Goal: Information Seeking & Learning: Learn about a topic

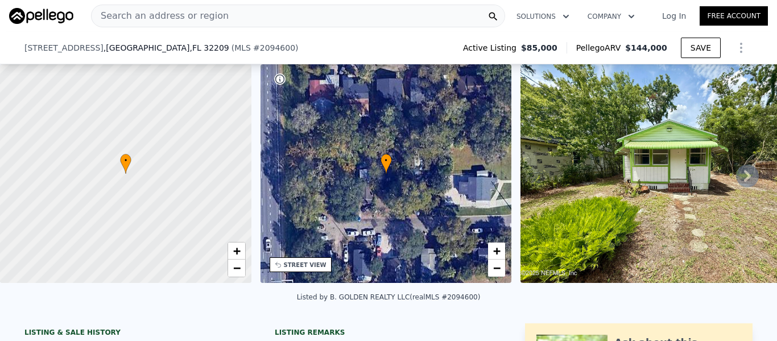
scroll to position [228, 0]
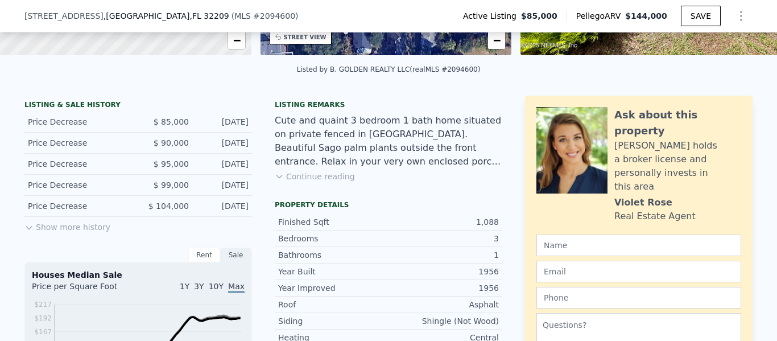
click at [26, 232] on icon at bounding box center [28, 227] width 9 height 9
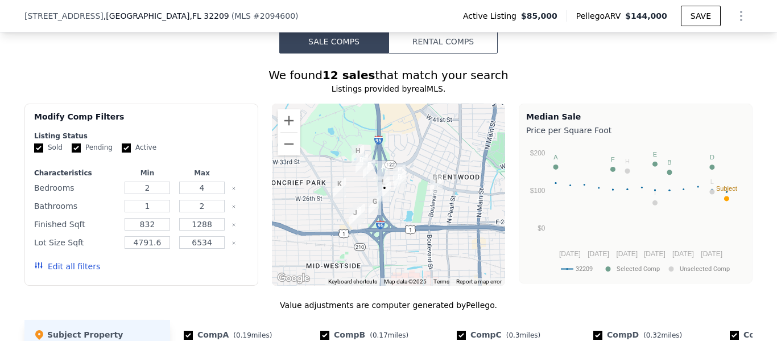
scroll to position [1081, 0]
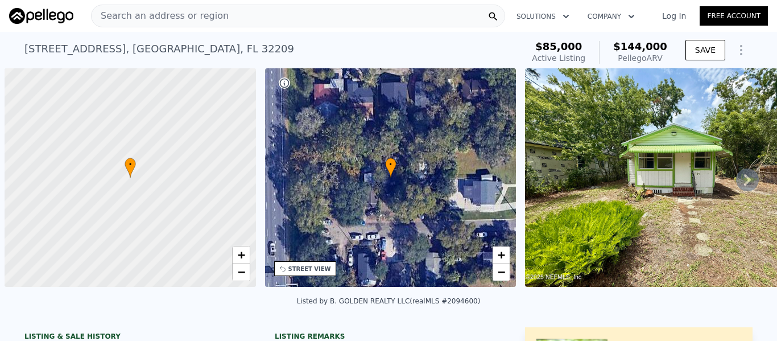
click at [191, 18] on span "Search an address or region" at bounding box center [160, 16] width 137 height 14
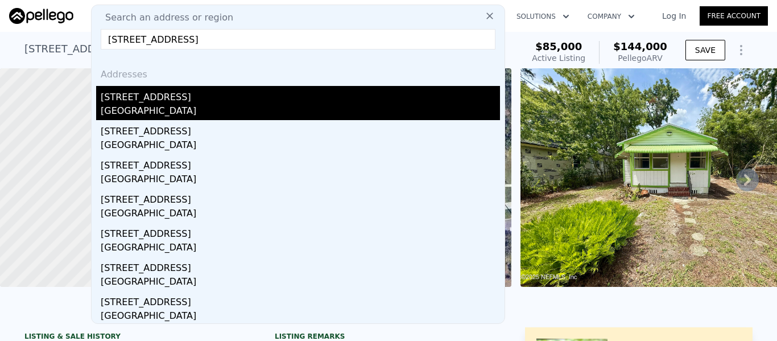
type input "[STREET_ADDRESS]"
click at [170, 104] on div "[GEOGRAPHIC_DATA]" at bounding box center [301, 112] width 400 height 16
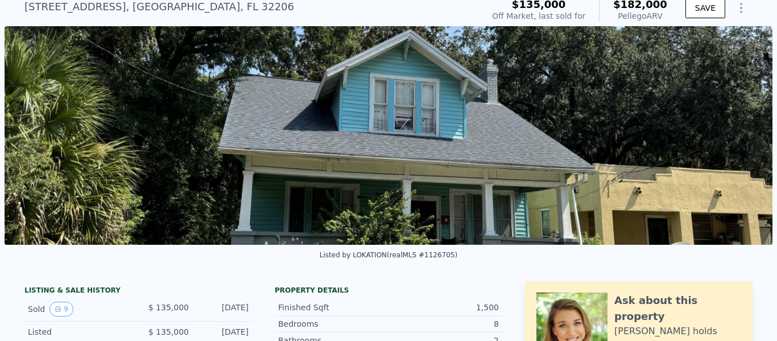
scroll to position [4, 0]
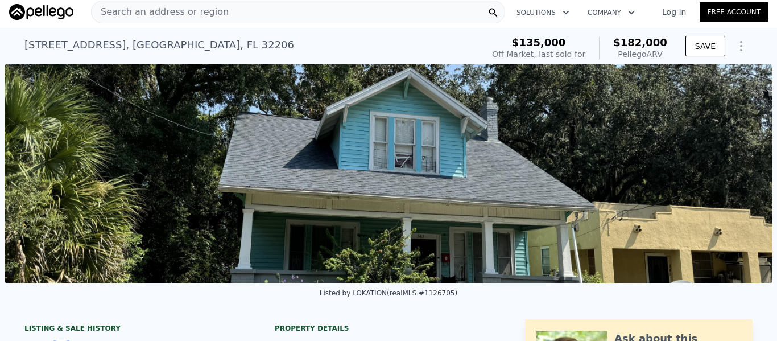
click at [560, 163] on img at bounding box center [389, 173] width 768 height 219
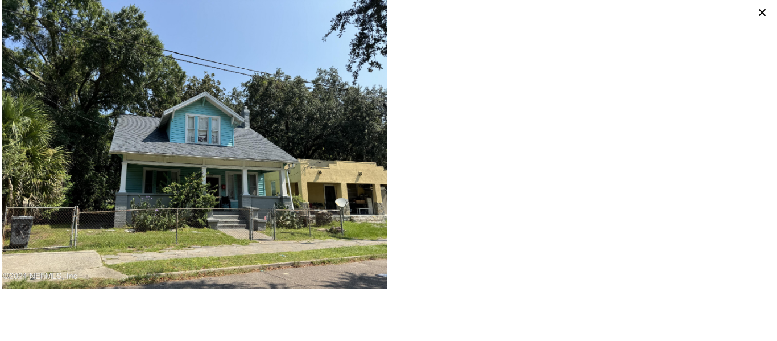
click at [328, 158] on img at bounding box center [194, 144] width 385 height 289
click at [761, 13] on icon at bounding box center [762, 12] width 7 height 7
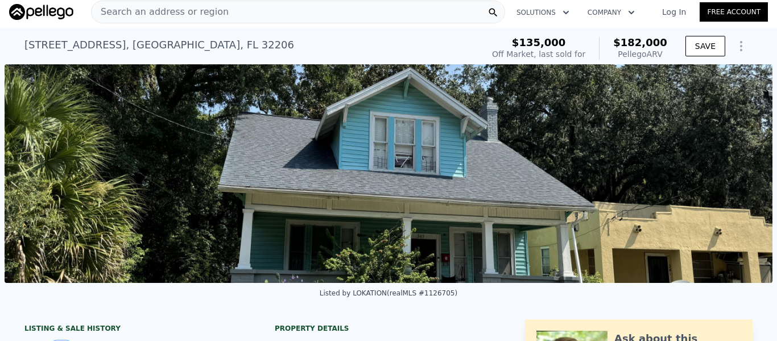
click at [117, 13] on span "Search an address or region" at bounding box center [160, 12] width 137 height 14
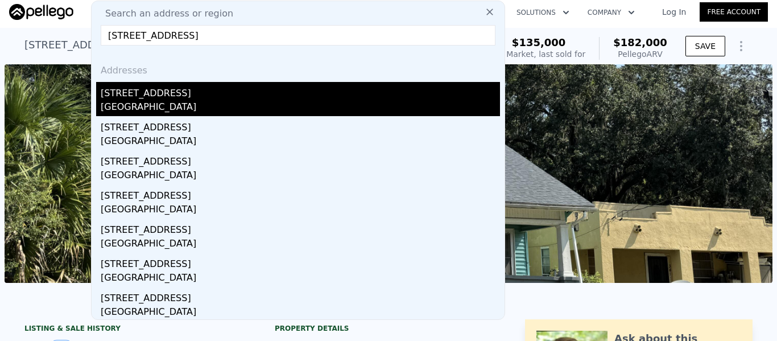
type input "[STREET_ADDRESS]"
click at [117, 101] on div "[GEOGRAPHIC_DATA]" at bounding box center [301, 108] width 400 height 16
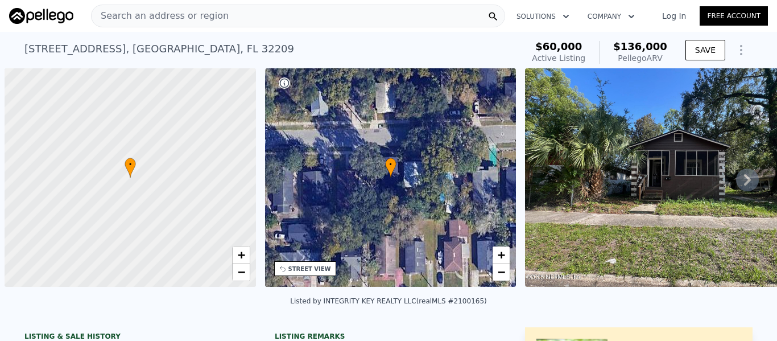
scroll to position [0, 5]
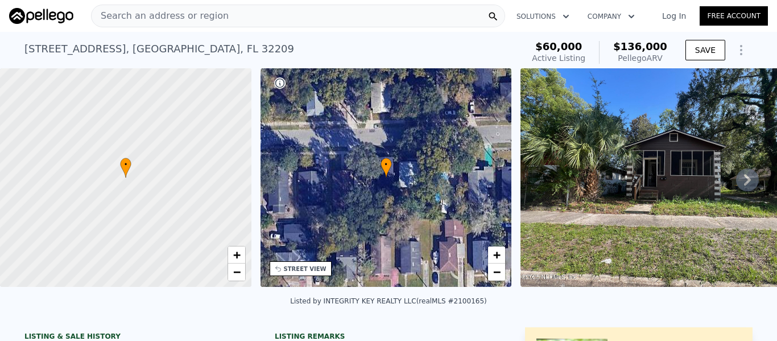
click at [736, 187] on icon at bounding box center [747, 179] width 23 height 23
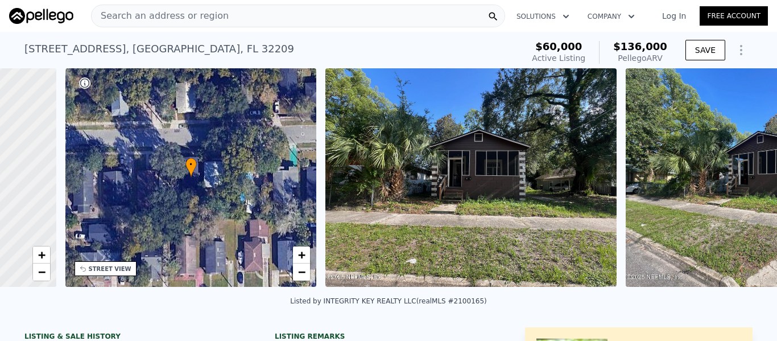
scroll to position [0, 265]
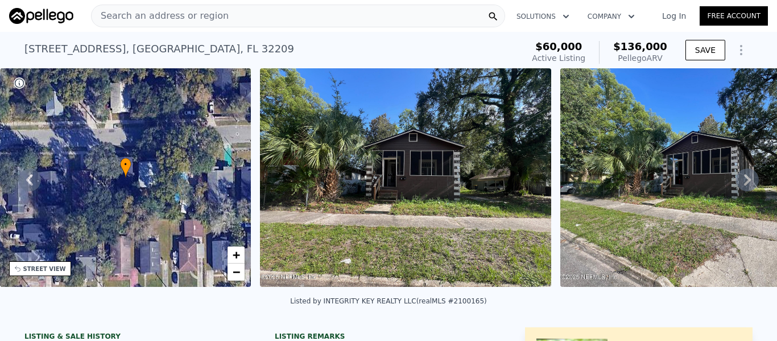
click at [736, 186] on icon at bounding box center [747, 179] width 23 height 23
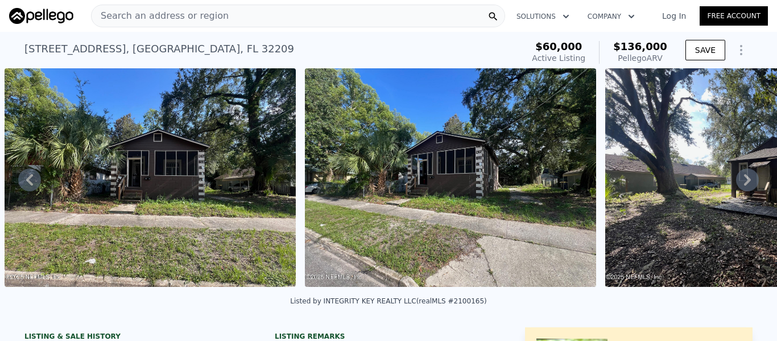
click at [737, 185] on icon at bounding box center [747, 179] width 23 height 23
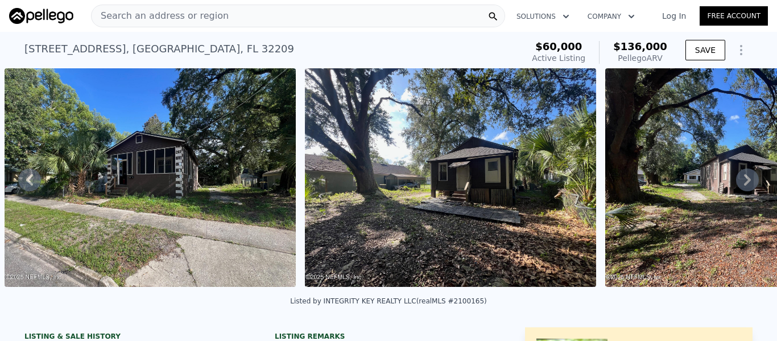
click at [738, 182] on icon at bounding box center [747, 179] width 23 height 23
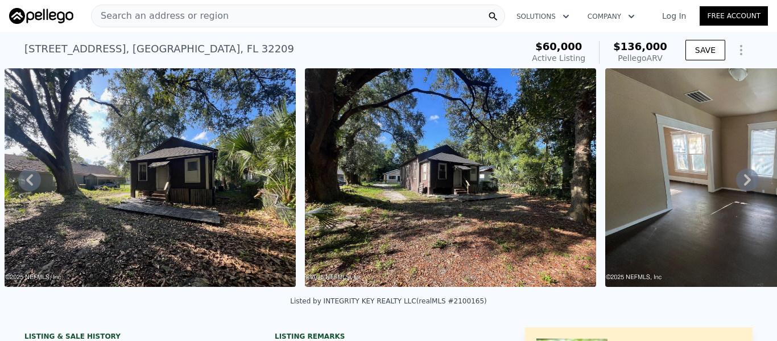
click at [738, 182] on icon at bounding box center [747, 179] width 23 height 23
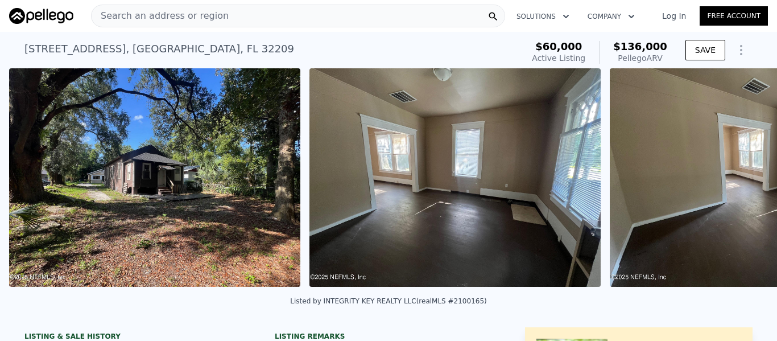
scroll to position [0, 1422]
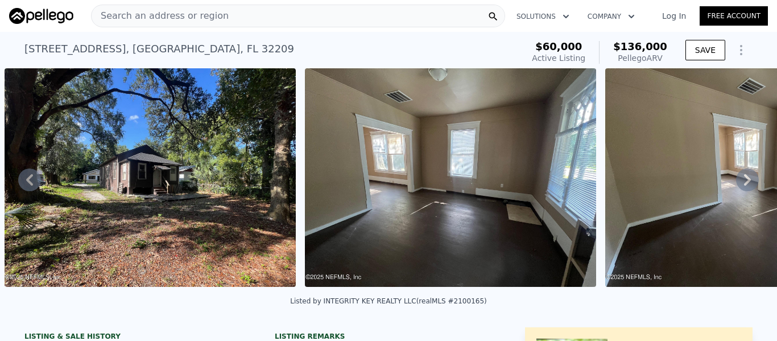
click at [738, 182] on icon at bounding box center [747, 179] width 23 height 23
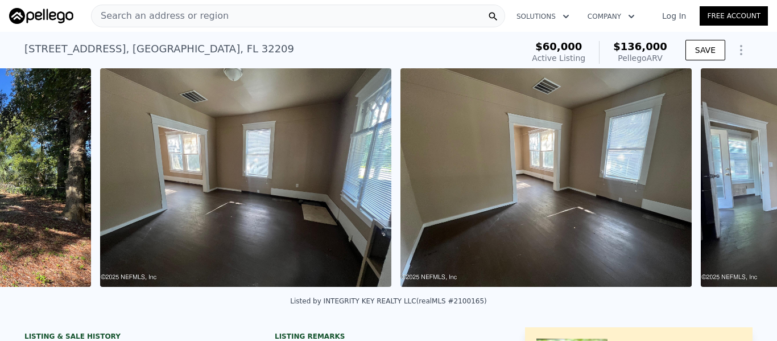
scroll to position [0, 1723]
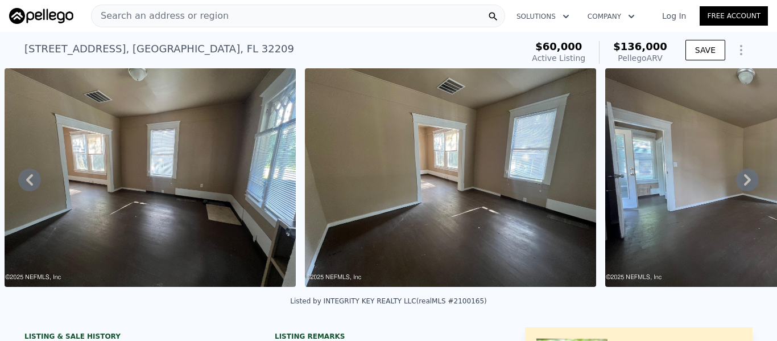
click at [737, 182] on icon at bounding box center [747, 179] width 23 height 23
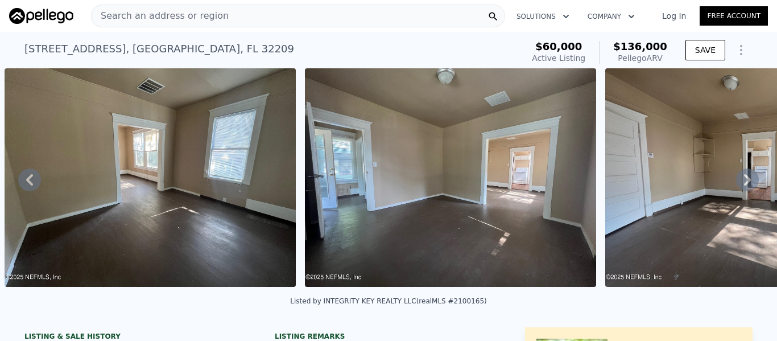
click at [737, 182] on icon at bounding box center [747, 179] width 23 height 23
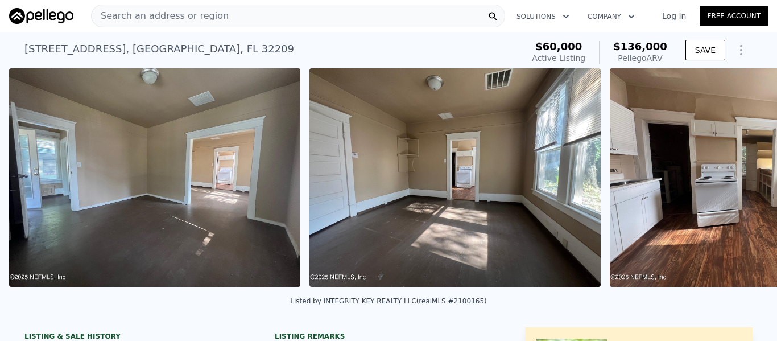
scroll to position [0, 2324]
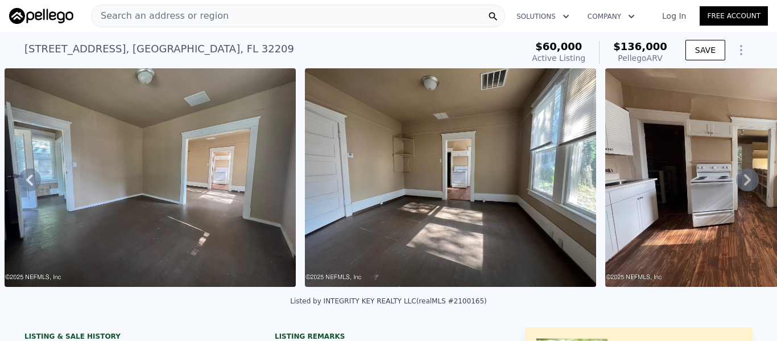
click at [737, 182] on icon at bounding box center [747, 179] width 23 height 23
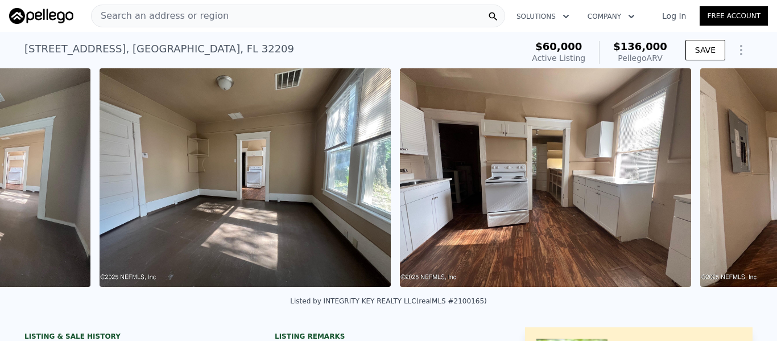
scroll to position [0, 2624]
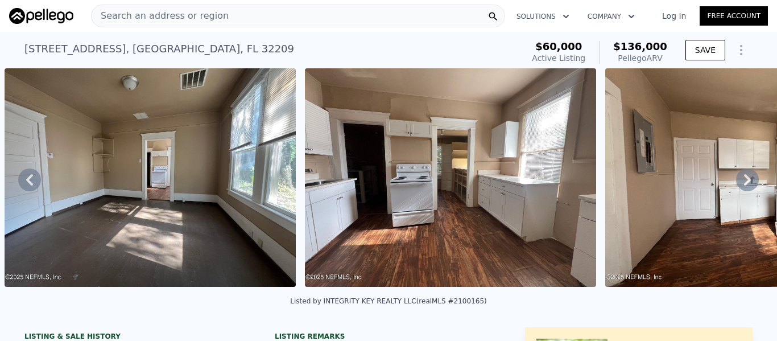
click at [744, 180] on icon at bounding box center [747, 179] width 7 height 11
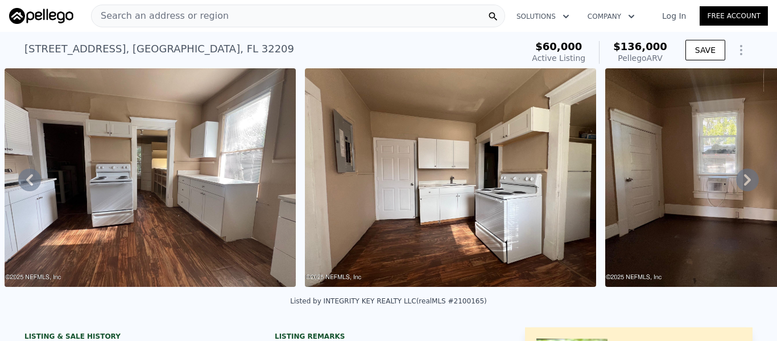
click at [744, 180] on icon at bounding box center [747, 179] width 7 height 11
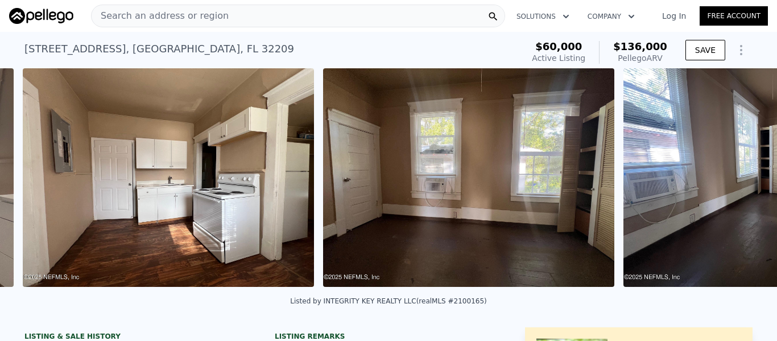
scroll to position [0, 3225]
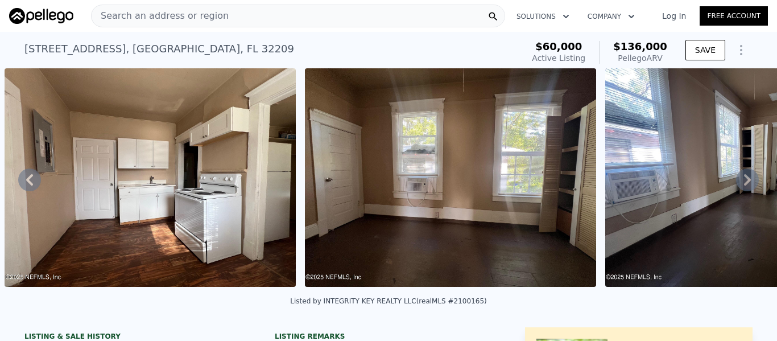
click at [739, 183] on icon at bounding box center [747, 179] width 23 height 23
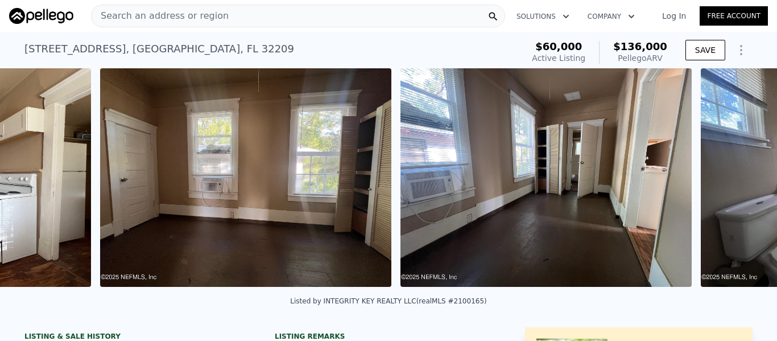
scroll to position [0, 3526]
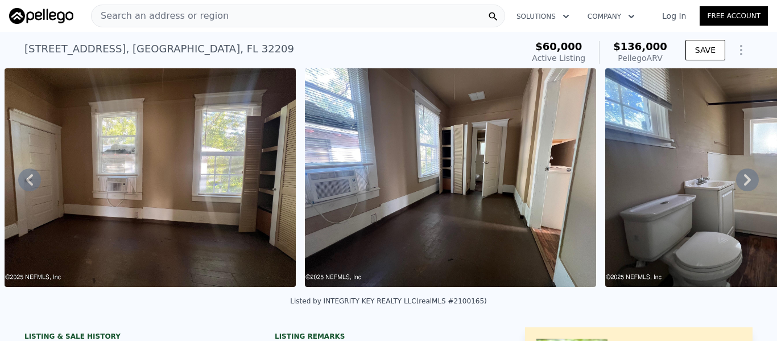
click at [739, 183] on icon at bounding box center [747, 179] width 23 height 23
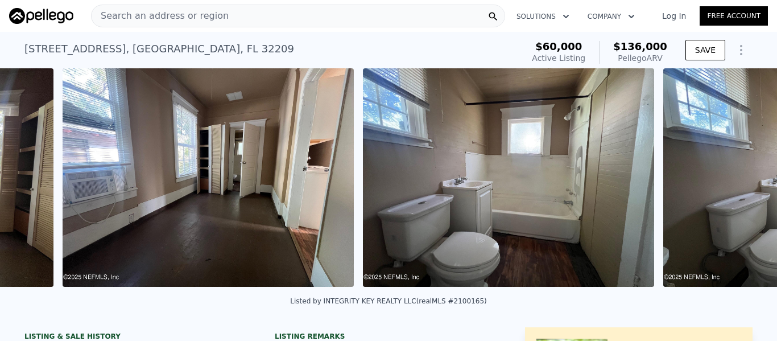
scroll to position [0, 3826]
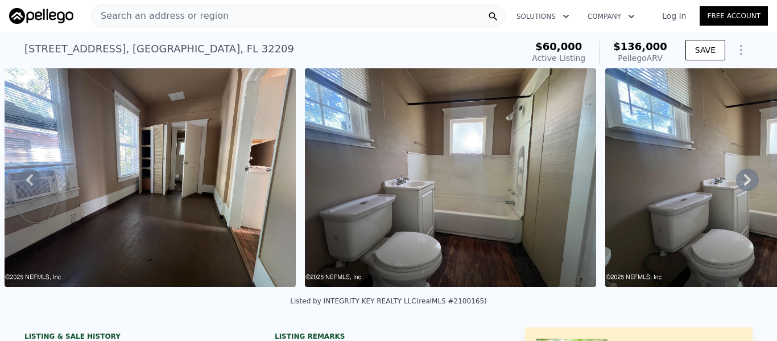
click at [739, 183] on icon at bounding box center [747, 179] width 23 height 23
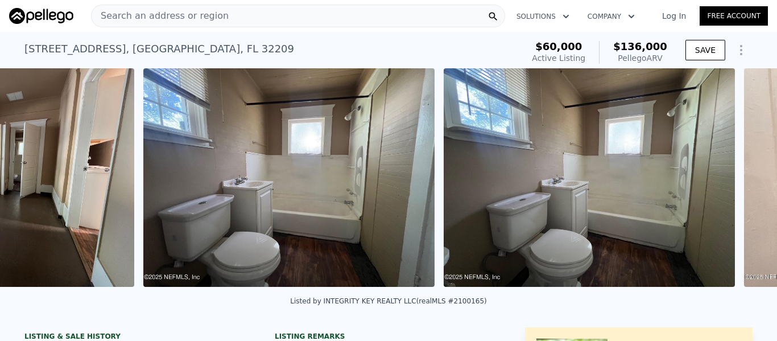
scroll to position [0, 4126]
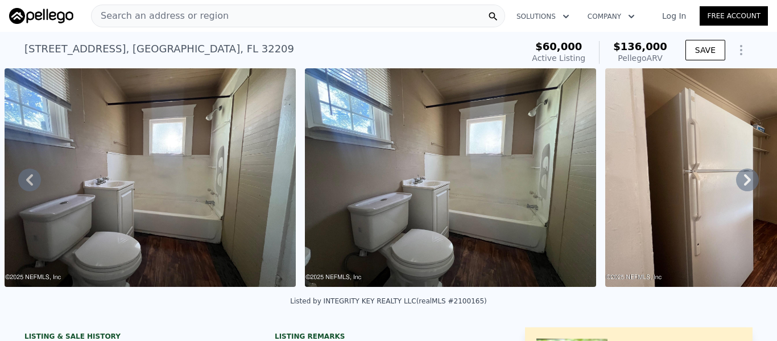
click at [739, 183] on icon at bounding box center [747, 179] width 23 height 23
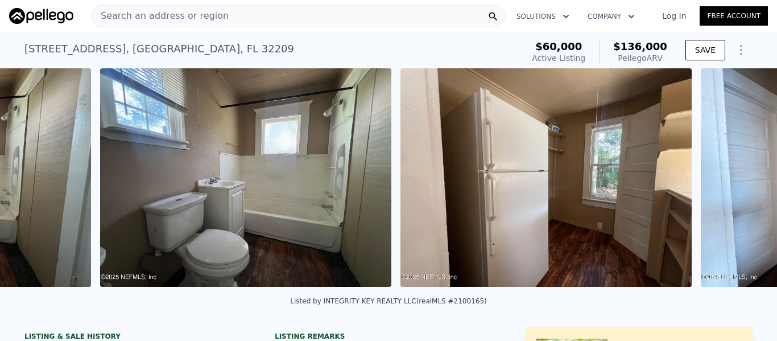
scroll to position [0, 4427]
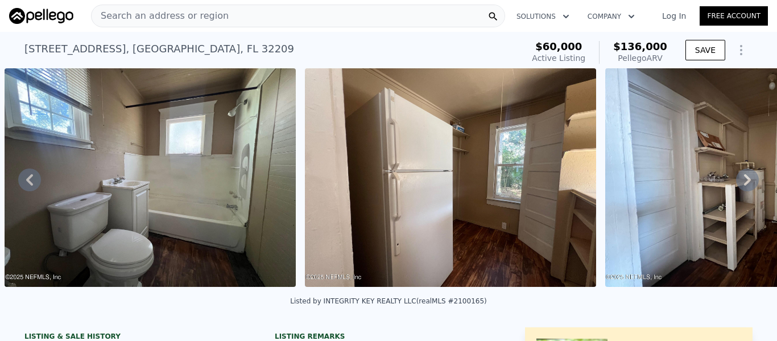
click at [739, 183] on icon at bounding box center [747, 179] width 23 height 23
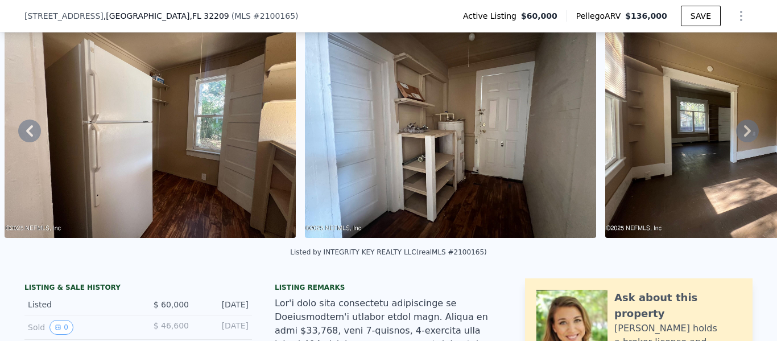
scroll to position [224, 0]
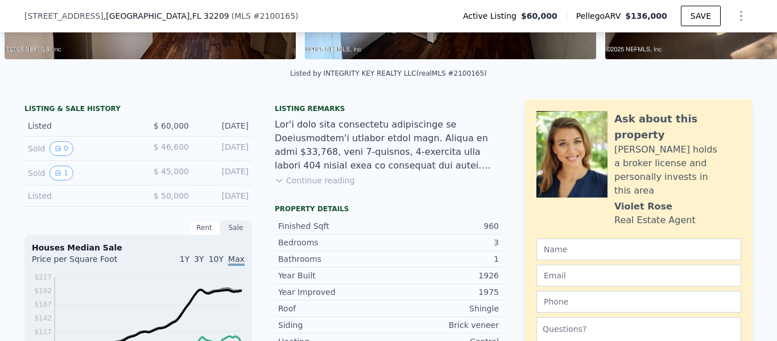
click at [314, 186] on button "Continue reading" at bounding box center [315, 180] width 80 height 11
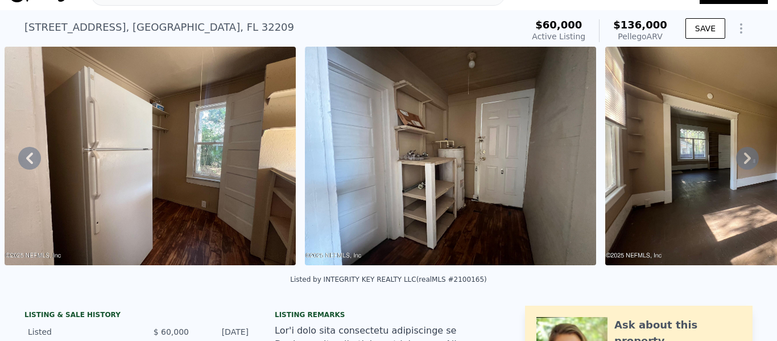
scroll to position [4, 0]
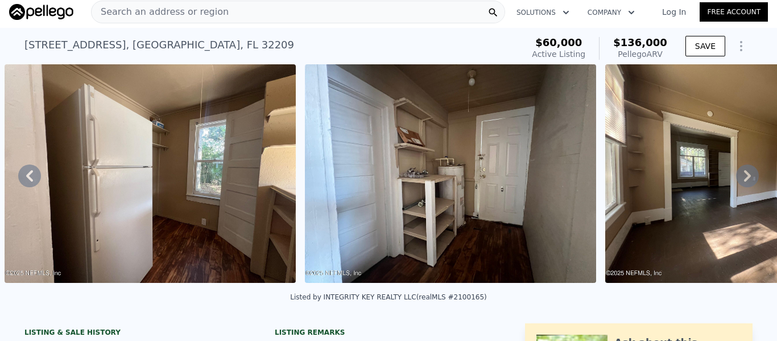
click at [242, 5] on div "Search an address or region" at bounding box center [298, 12] width 414 height 23
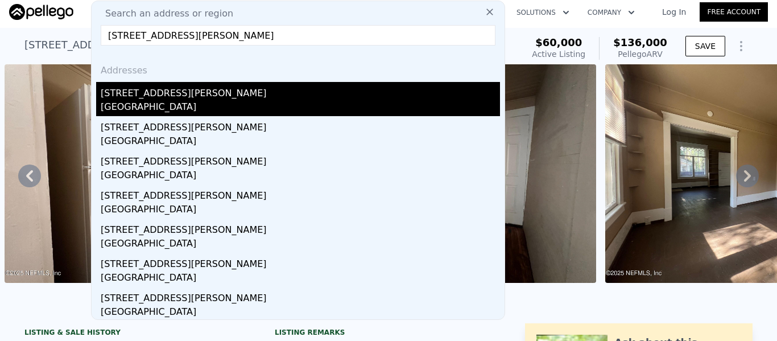
type input "6320 NORWOOD Avenue, Jacksonville, FL 32208"
click at [125, 105] on div "Jacksonville, FL 32208" at bounding box center [301, 108] width 400 height 16
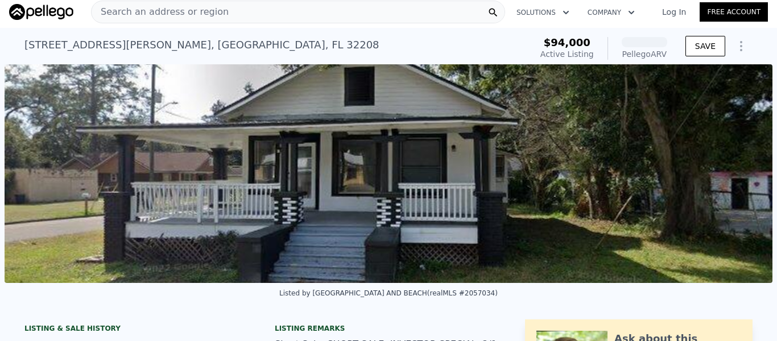
scroll to position [0, 521]
click at [565, 223] on img at bounding box center [389, 173] width 768 height 219
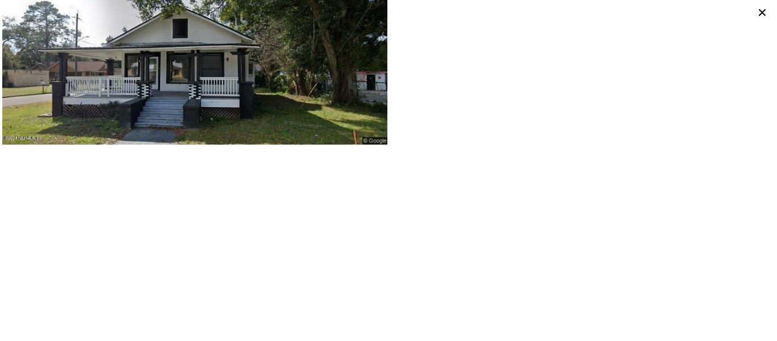
click at [763, 14] on icon at bounding box center [762, 12] width 7 height 7
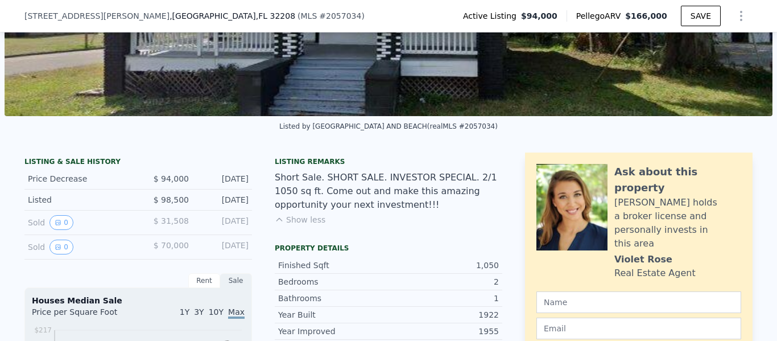
scroll to position [224, 0]
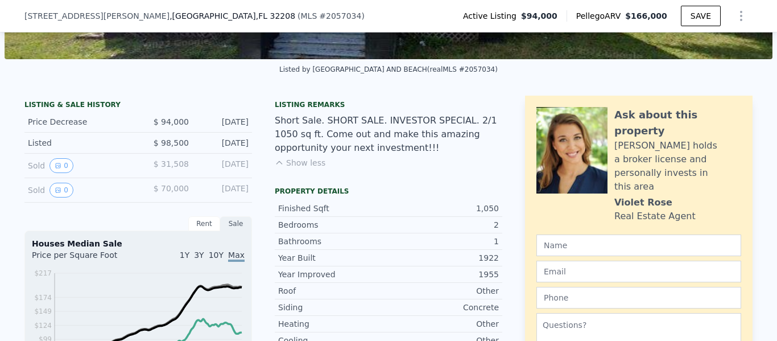
click at [198, 197] on div "Jul 30, 2020" at bounding box center [223, 190] width 51 height 15
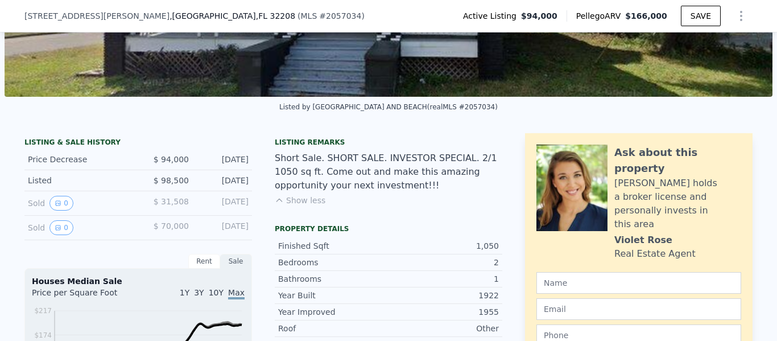
scroll to position [167, 0]
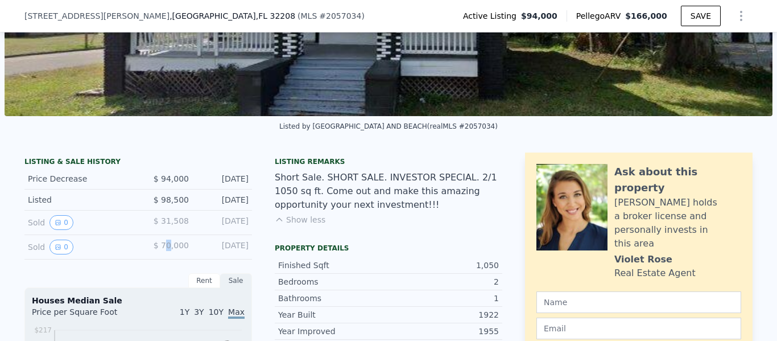
click at [166, 250] on span "$ 70,000" at bounding box center [171, 245] width 35 height 9
drag, startPoint x: 184, startPoint y: 230, endPoint x: 158, endPoint y: 227, distance: 26.4
click at [158, 225] on span "$ 31,508" at bounding box center [171, 220] width 35 height 9
click at [188, 230] on div "Sold 0 $ 31,508 Jul 26, 2021" at bounding box center [138, 223] width 228 height 24
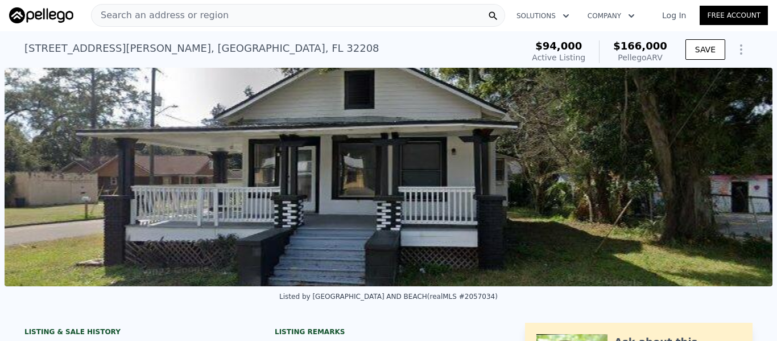
scroll to position [0, 0]
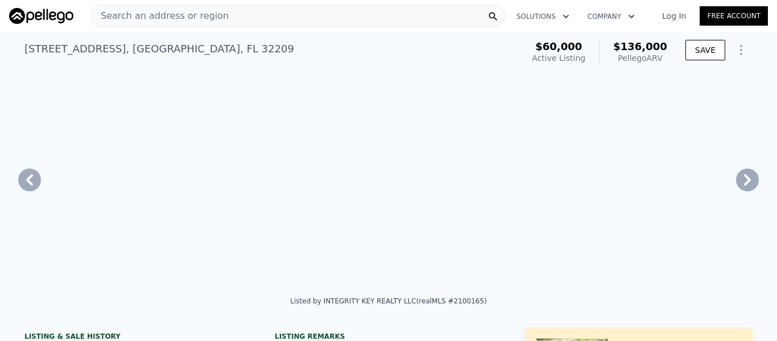
type input "$ 136,000"
type input "4"
type input "$ 62,624"
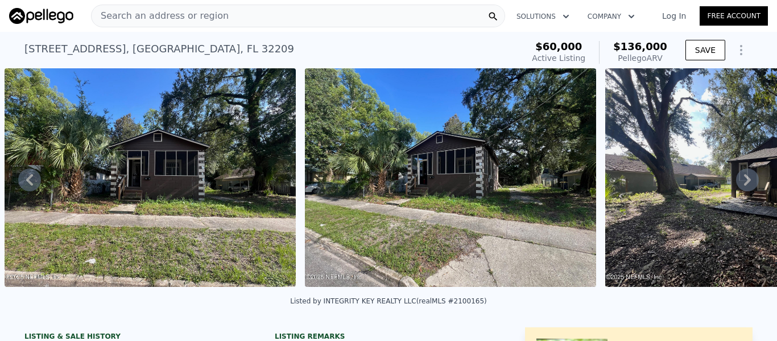
click at [249, 21] on div "Search an address or region" at bounding box center [298, 16] width 414 height 23
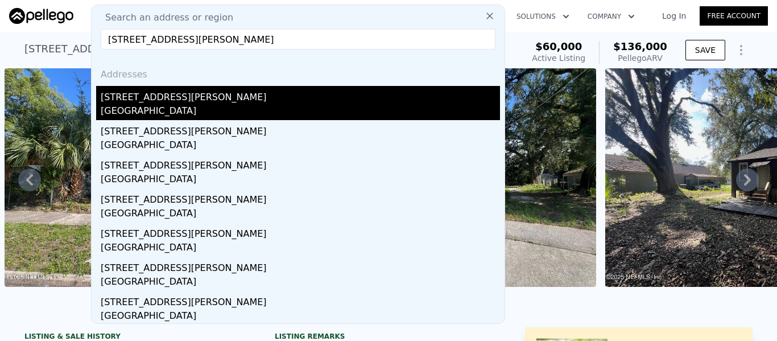
type input "725 CALVERT Street, Jacksonville, FL 32208"
click at [176, 101] on div "725 Calvert St" at bounding box center [301, 95] width 400 height 18
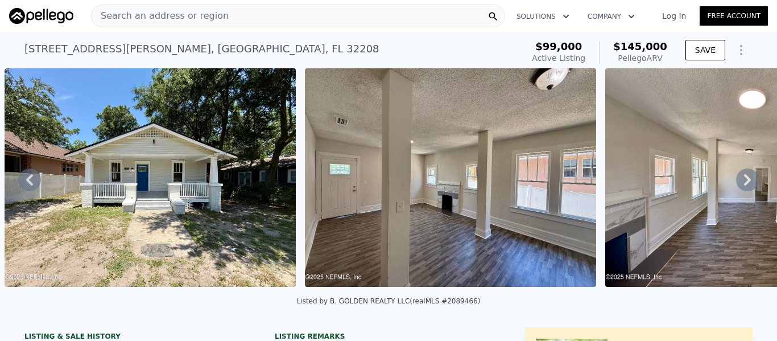
click at [164, 211] on img at bounding box center [150, 177] width 291 height 219
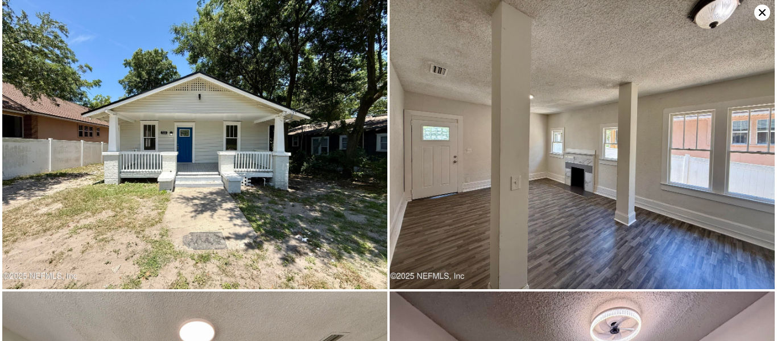
click at [300, 191] on img at bounding box center [194, 144] width 385 height 289
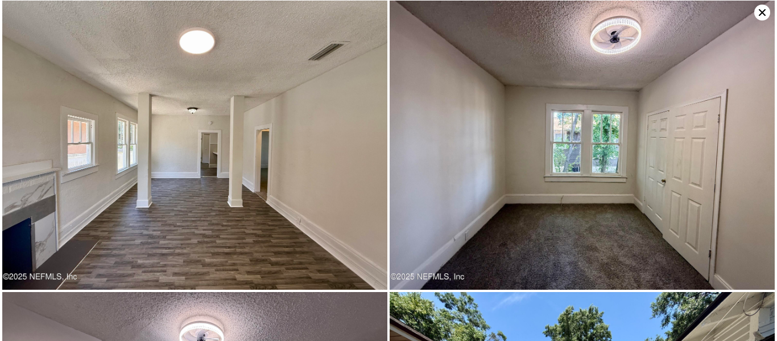
scroll to position [288, 0]
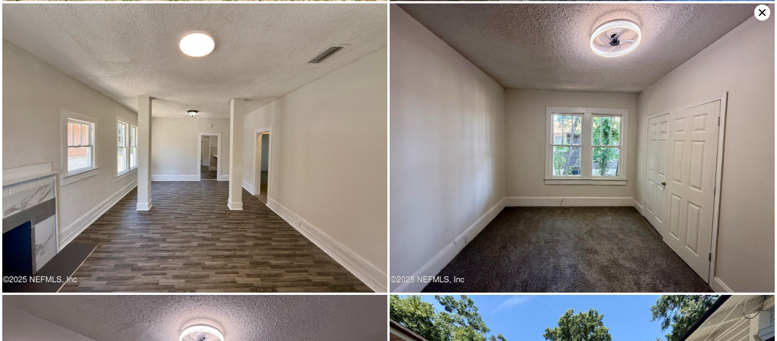
click at [765, 11] on icon at bounding box center [763, 13] width 16 height 16
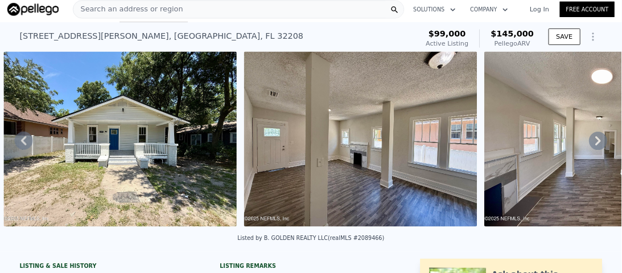
scroll to position [0, 0]
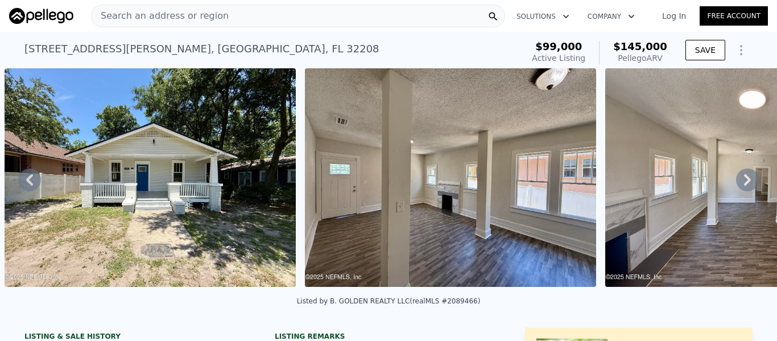
click at [246, 18] on div "Search an address or region" at bounding box center [298, 16] width 414 height 23
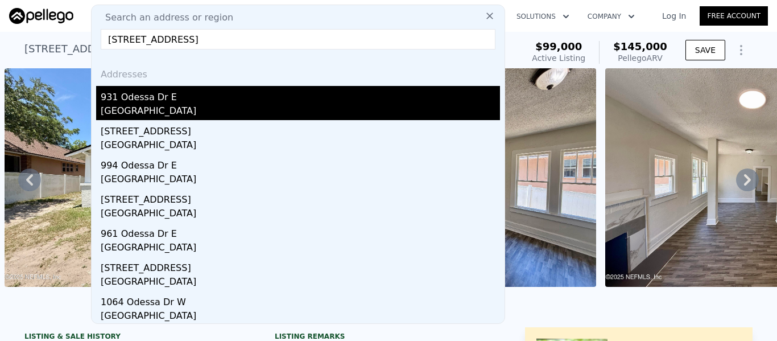
type input "931 ODESSA Drive E, Jacksonville, FL 32254"
click at [149, 99] on div "931 Odessa Dr E" at bounding box center [301, 95] width 400 height 18
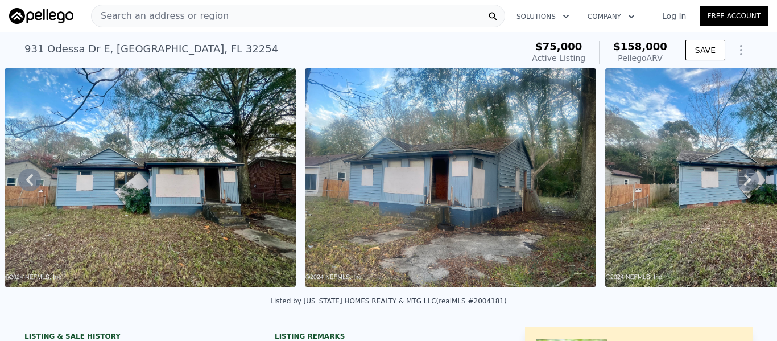
click at [147, 186] on img at bounding box center [150, 177] width 291 height 219
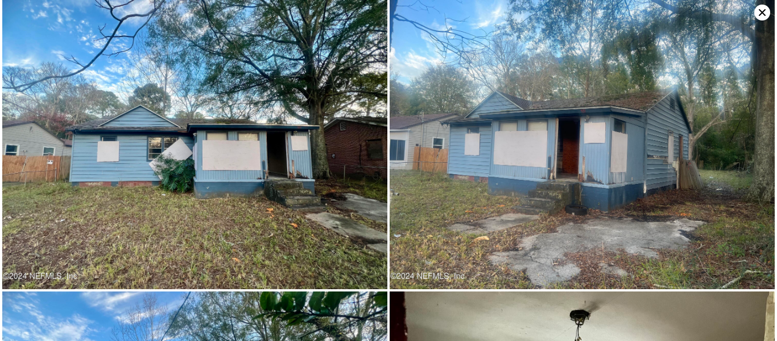
click at [163, 197] on img at bounding box center [194, 144] width 385 height 289
drag, startPoint x: 226, startPoint y: 151, endPoint x: 273, endPoint y: 50, distance: 111.5
click at [273, 50] on img at bounding box center [194, 144] width 385 height 289
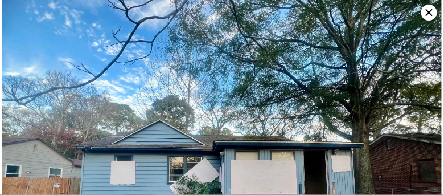
scroll to position [0, 521]
click at [187, 89] on img at bounding box center [221, 165] width 439 height 330
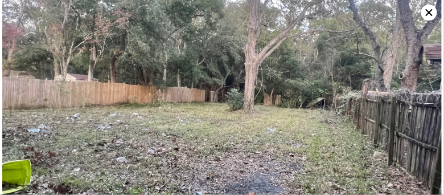
scroll to position [5518, 0]
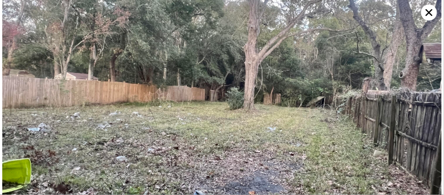
click at [421, 10] on img at bounding box center [221, 90] width 439 height 330
click at [428, 14] on icon at bounding box center [429, 13] width 16 height 16
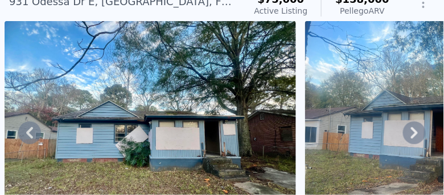
scroll to position [47, 0]
